Goal: Task Accomplishment & Management: Manage account settings

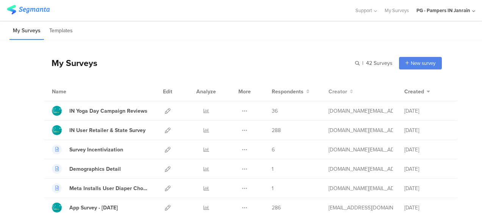
click at [332, 91] on span "Creator" at bounding box center [338, 92] width 19 height 8
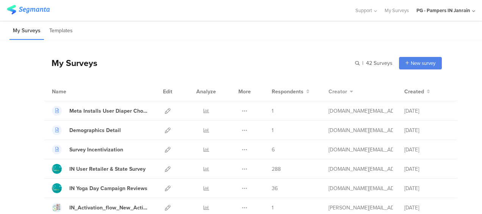
click at [349, 90] on icon at bounding box center [351, 91] width 5 height 5
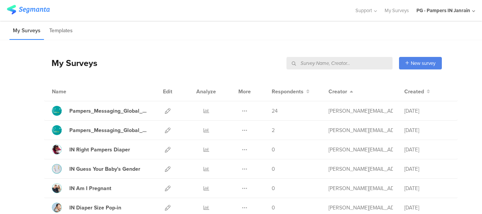
click at [351, 61] on input "text" at bounding box center [339, 63] width 106 height 13
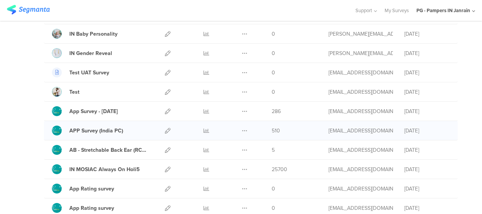
scroll to position [227, 0]
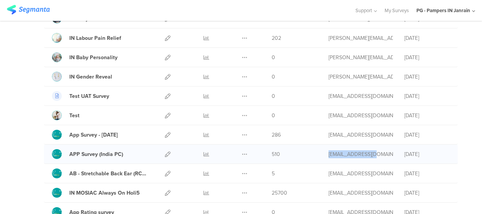
drag, startPoint x: 368, startPoint y: 152, endPoint x: 322, endPoint y: 150, distance: 46.3
click at [322, 150] on div "APP Survey (India PC) Duplicate Export 510" at bounding box center [251, 153] width 414 height 19
copy div "gupta.a.49@pg.com"
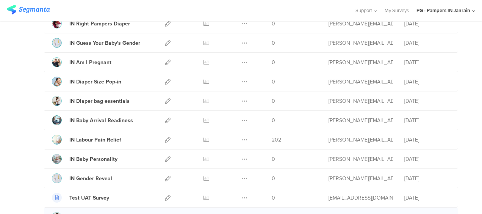
scroll to position [0, 0]
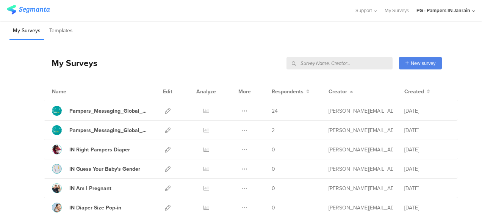
click at [349, 63] on input "text" at bounding box center [339, 63] width 106 height 13
paste input "gupta.a.49@pg.com"
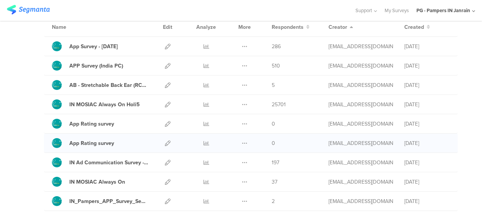
scroll to position [76, 0]
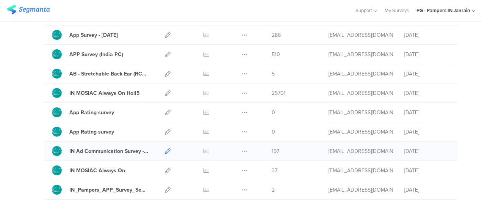
type input "[EMAIL_ADDRESS][DOMAIN_NAME]"
click at [165, 151] on icon at bounding box center [168, 151] width 6 height 6
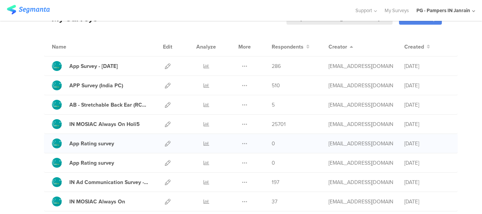
scroll to position [38, 0]
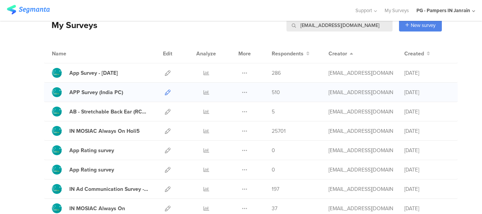
click at [165, 90] on icon at bounding box center [168, 92] width 6 height 6
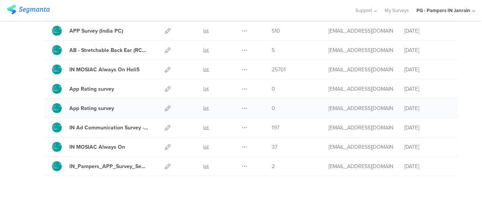
scroll to position [109, 0]
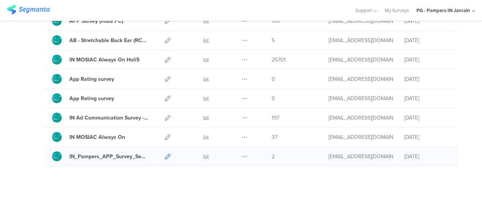
click at [165, 155] on icon at bounding box center [168, 156] width 6 height 6
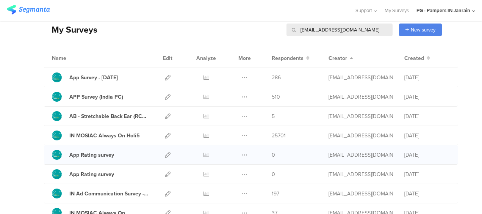
scroll to position [0, 0]
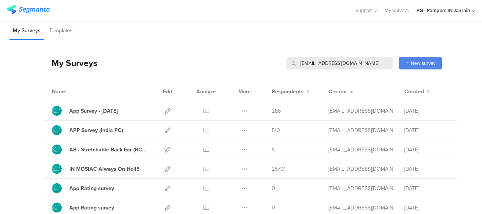
drag, startPoint x: 346, startPoint y: 61, endPoint x: 251, endPoint y: 58, distance: 95.2
click at [253, 58] on div "My Surveys gupta.a.49@pg.com gupta.a.49@pg.com New survey Start from scratch Ch…" at bounding box center [243, 63] width 398 height 30
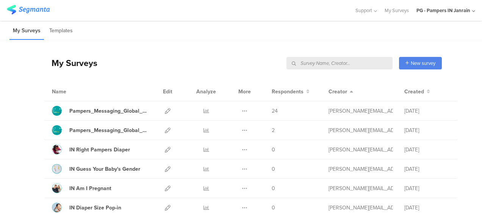
click at [442, 10] on div "PG - Pampers IN Janrain" at bounding box center [443, 10] width 54 height 7
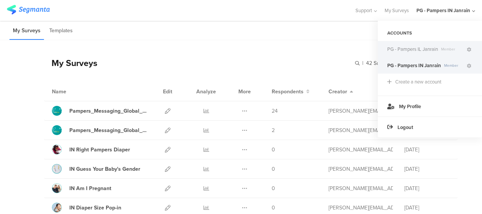
click at [417, 52] on span "PG - Pampers IL Janrain" at bounding box center [412, 48] width 51 height 7
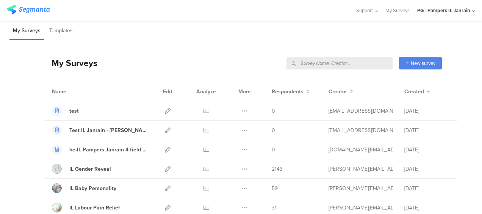
click at [452, 13] on div "PG - Pampers IL Janrain" at bounding box center [443, 10] width 53 height 7
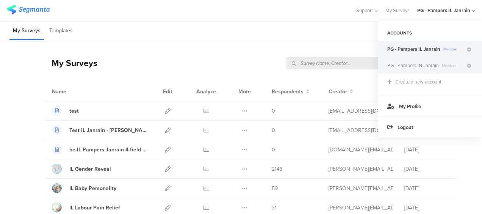
click at [410, 65] on span "PG - Pampers IN Janrain" at bounding box center [413, 65] width 52 height 7
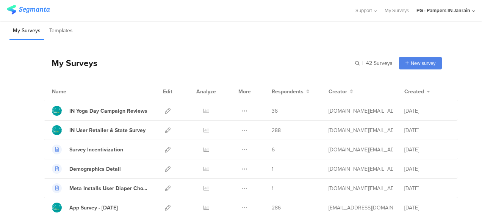
click at [463, 9] on div "PG - Pampers IN Janrain" at bounding box center [443, 10] width 54 height 7
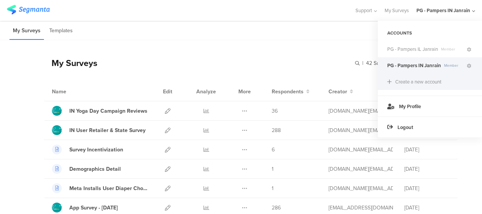
click at [407, 82] on div "Create a new account" at bounding box center [418, 81] width 46 height 7
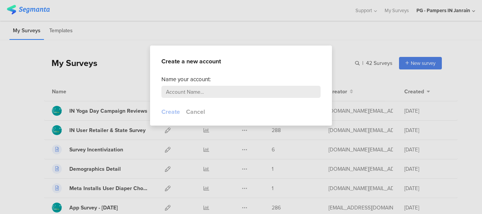
click at [194, 92] on input "text" at bounding box center [240, 92] width 159 height 12
click at [199, 109] on button "Cancel" at bounding box center [195, 111] width 19 height 9
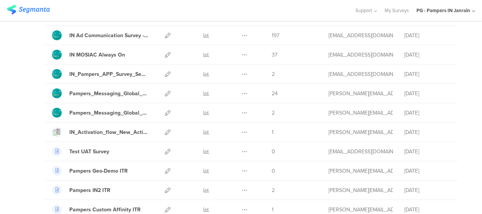
scroll to position [250, 0]
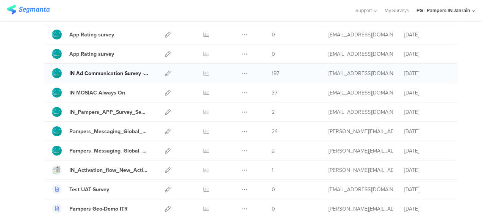
click at [109, 70] on div "IN Ad Communication Survey - [DATE]" at bounding box center [108, 73] width 79 height 8
click at [27, 8] on img at bounding box center [28, 9] width 43 height 9
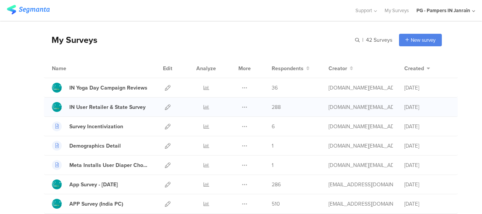
scroll to position [0, 0]
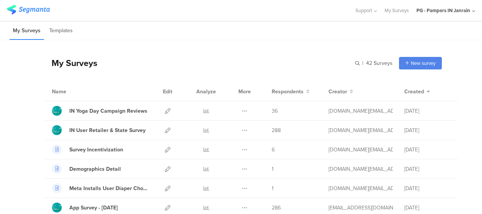
click at [476, 8] on div "Support Help Center Live Chat My Surveys PG - Pampers IN Janrain ACCOUNTS PG - …" at bounding box center [241, 10] width 482 height 21
click at [471, 8] on div "PG - Pampers IN Janrain" at bounding box center [445, 10] width 59 height 21
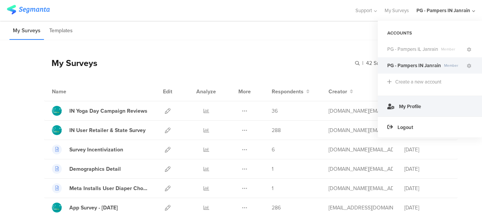
click at [408, 102] on link "My Profile" at bounding box center [430, 105] width 104 height 21
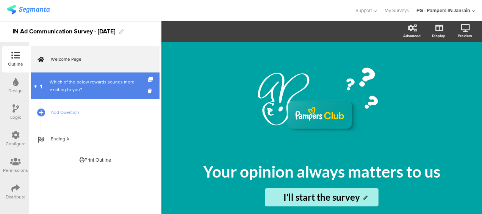
click at [95, 83] on div "Which of the below rewards sounds more exciting to you?" at bounding box center [95, 85] width 91 height 15
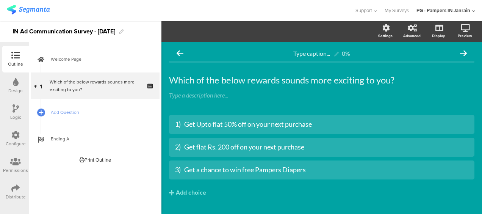
click at [27, 9] on img at bounding box center [28, 9] width 43 height 9
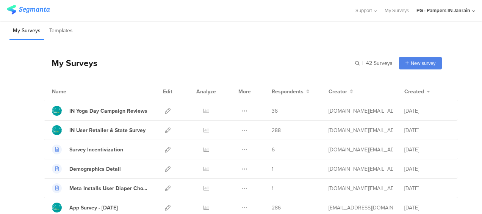
click at [349, 61] on div "My Surveys | 42 Surveys New survey Start from scratch Choose from templates" at bounding box center [243, 63] width 398 height 30
click at [352, 62] on input "text" at bounding box center [339, 63] width 106 height 13
paste input "[URL][DOMAIN_NAME]"
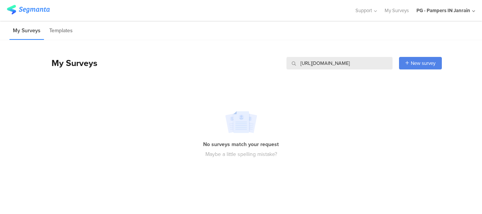
type input "[URL][DOMAIN_NAME]"
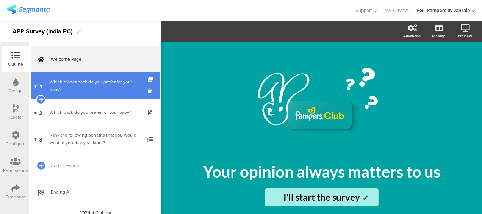
click at [85, 89] on div "Which diaper pack do you prefer for your baby?" at bounding box center [95, 85] width 91 height 15
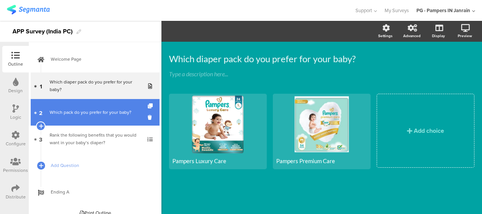
click at [77, 109] on div "Which pack do you prefer for your baby?" at bounding box center [95, 112] width 91 height 8
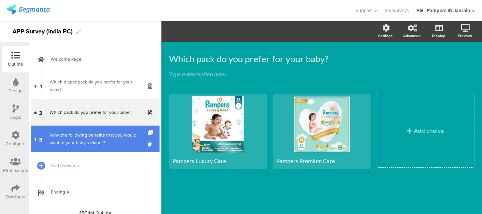
click at [76, 131] on div "Rank the following benefits that you would want in your baby’s diaper?" at bounding box center [95, 138] width 91 height 15
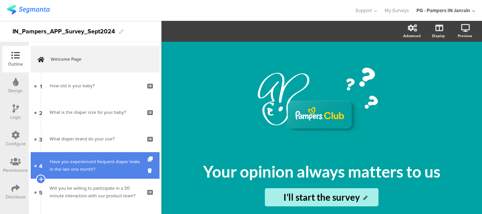
scroll to position [38, 0]
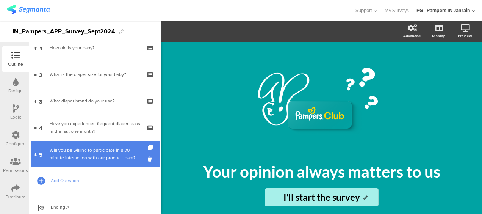
click at [95, 157] on div "Will you be willing to participate in a 30 minute interaction with our product …" at bounding box center [95, 153] width 91 height 15
